Goal: Information Seeking & Learning: Learn about a topic

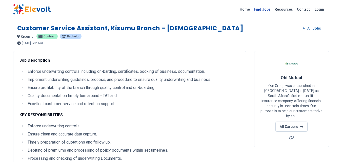
click at [266, 10] on link "Find Jobs" at bounding box center [262, 9] width 21 height 8
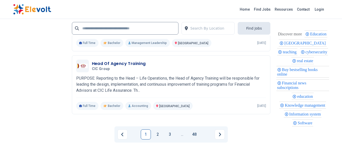
scroll to position [1138, 0]
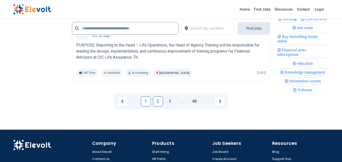
click at [159, 102] on link "2" at bounding box center [158, 101] width 10 height 10
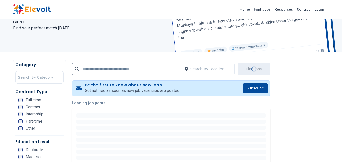
scroll to position [0, 0]
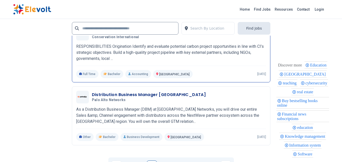
scroll to position [1138, 0]
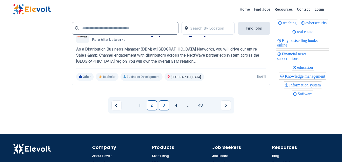
click at [161, 104] on link "3" at bounding box center [164, 105] width 10 height 10
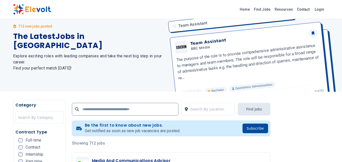
scroll to position [1, 0]
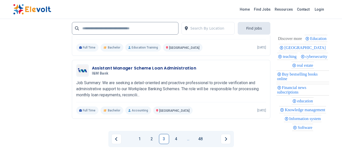
scroll to position [1088, 0]
click at [178, 138] on link "4" at bounding box center [176, 139] width 10 height 10
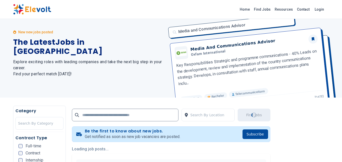
scroll to position [0, 0]
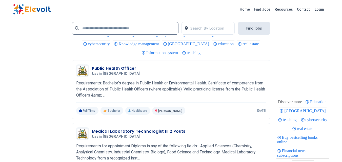
scroll to position [1113, 0]
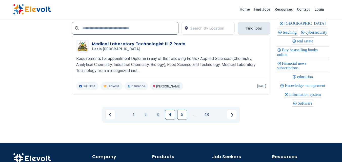
click at [180, 116] on link "5" at bounding box center [182, 115] width 10 height 10
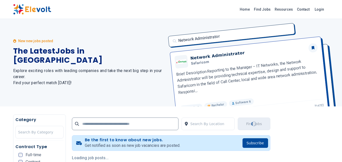
scroll to position [0, 0]
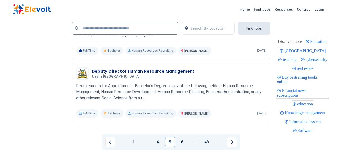
scroll to position [1143, 0]
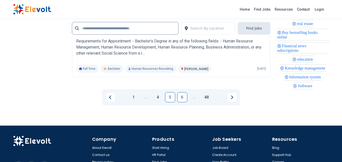
click at [186, 98] on link "6" at bounding box center [182, 97] width 10 height 10
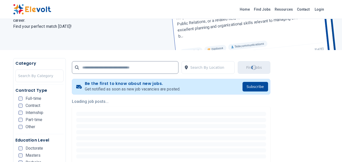
scroll to position [126, 0]
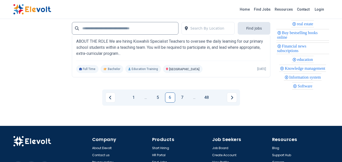
scroll to position [1138, 0]
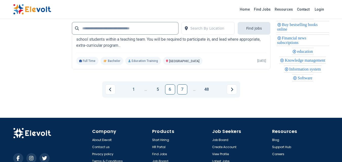
click at [182, 90] on link "7" at bounding box center [182, 89] width 10 height 10
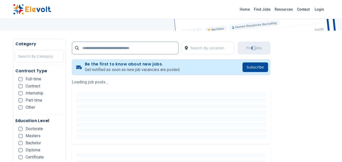
scroll to position [76, 0]
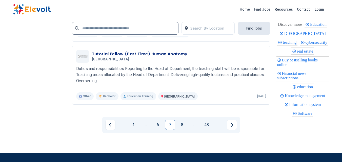
scroll to position [1138, 0]
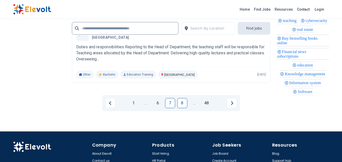
click at [183, 102] on link "8" at bounding box center [182, 103] width 10 height 10
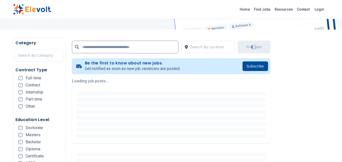
scroll to position [76, 0]
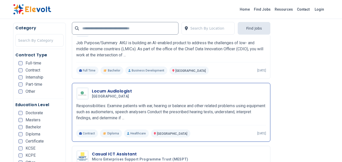
scroll to position [202, 0]
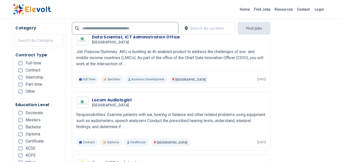
click at [204, 9] on div "Home Find Jobs Resources Contact Login" at bounding box center [171, 9] width 324 height 11
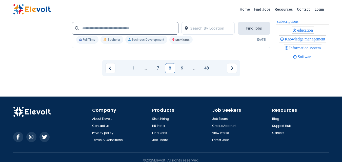
scroll to position [1113, 0]
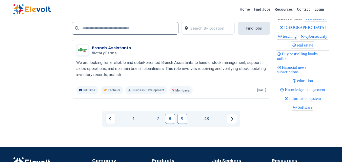
click at [184, 117] on link "9" at bounding box center [182, 119] width 10 height 10
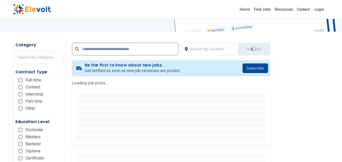
scroll to position [152, 0]
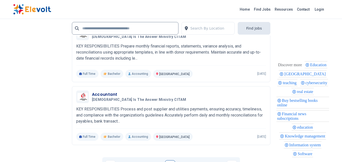
scroll to position [1138, 0]
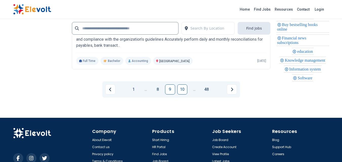
click at [180, 89] on link "10" at bounding box center [182, 89] width 10 height 10
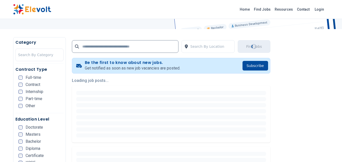
scroll to position [51, 0]
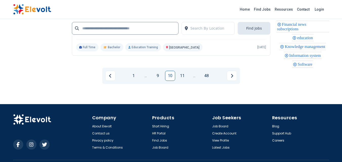
scroll to position [1163, 0]
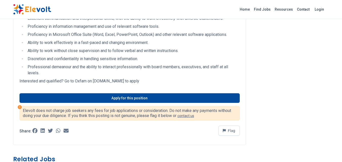
scroll to position [759, 0]
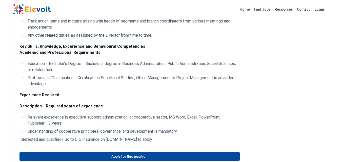
scroll to position [455, 0]
